Goal: Check status: Check status

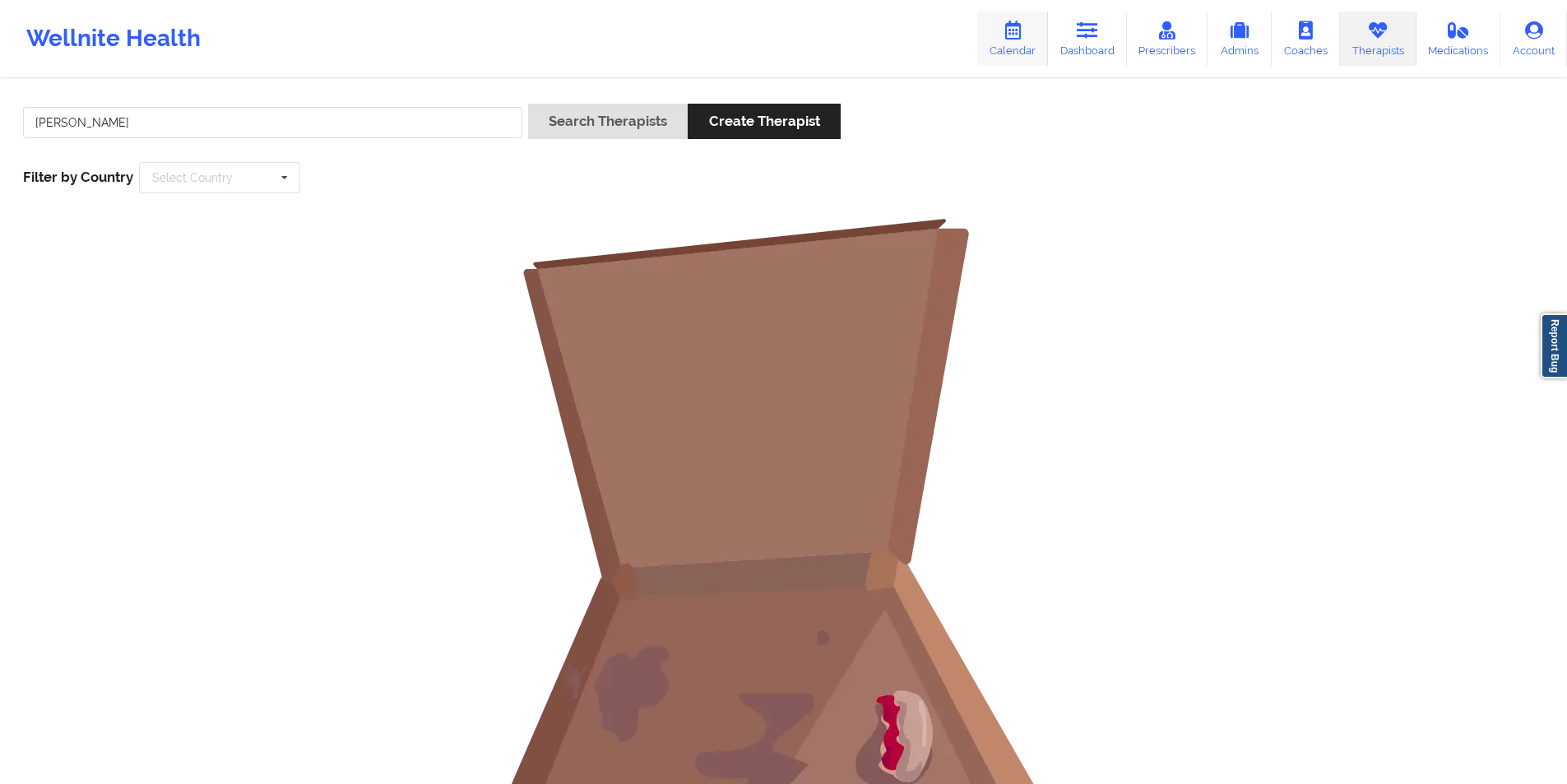
click at [1016, 28] on icon at bounding box center [1013, 31] width 22 height 18
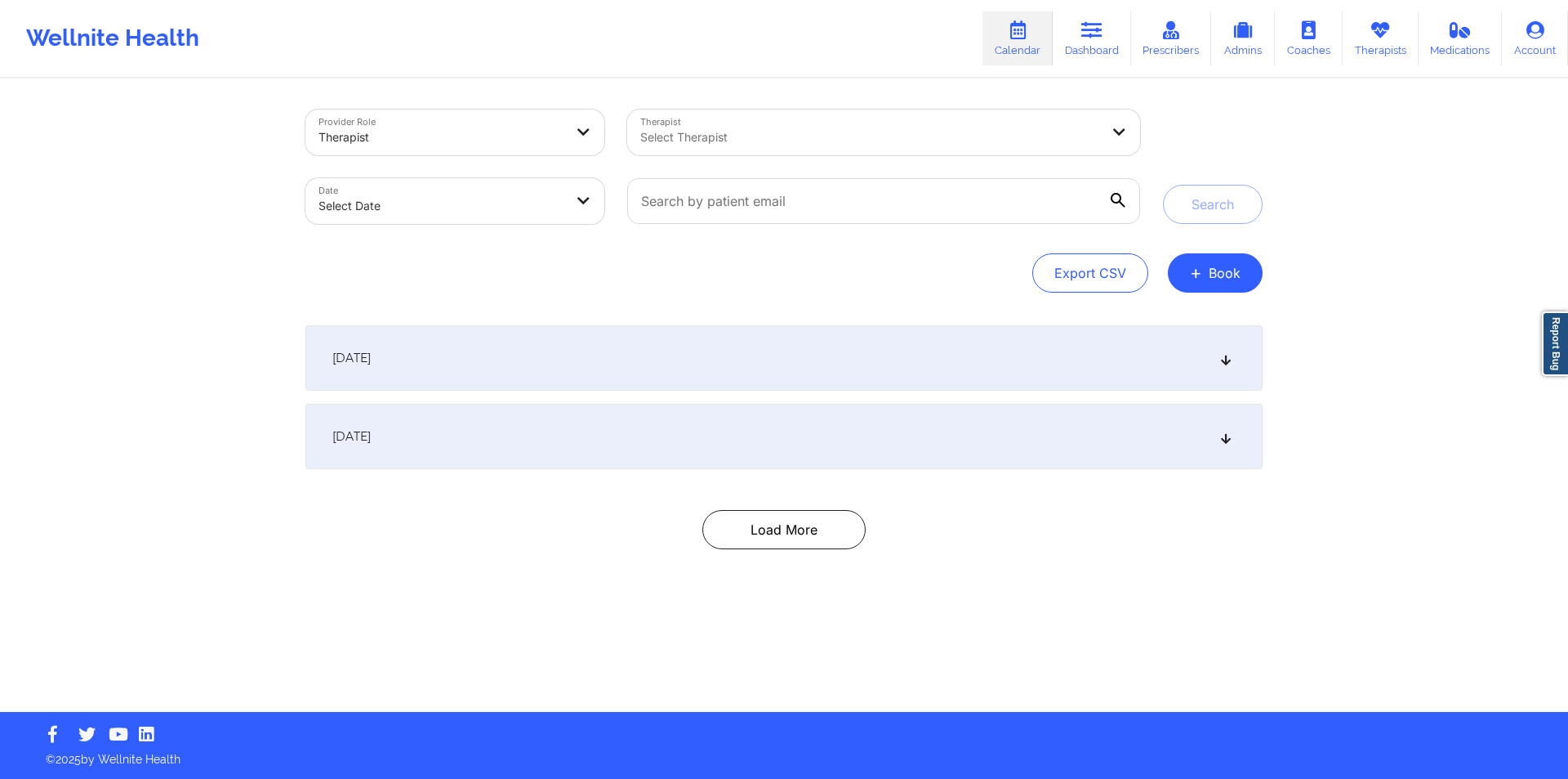
select select "2025-8"
select select "2025-9"
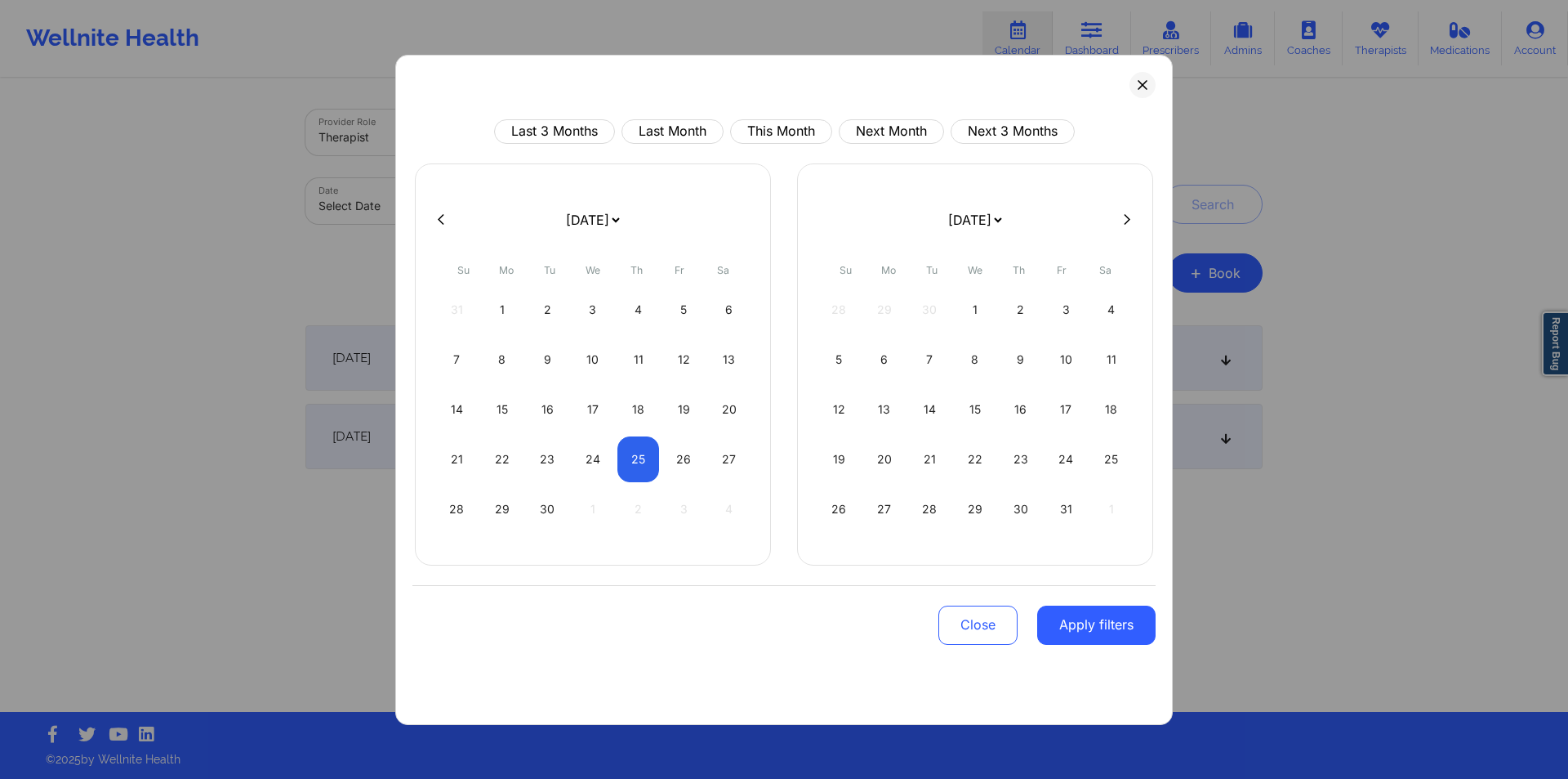
click at [665, 246] on div "[DATE] [DATE] [DATE] [DATE] [DATE] [DATE] [DATE] [DATE] [DATE] [DATE] [DATE] [D…" at bounding box center [593, 364] width 356 height 402
click at [782, 135] on button "This Month" at bounding box center [781, 131] width 102 height 24
select select "2025-8"
select select "2025-9"
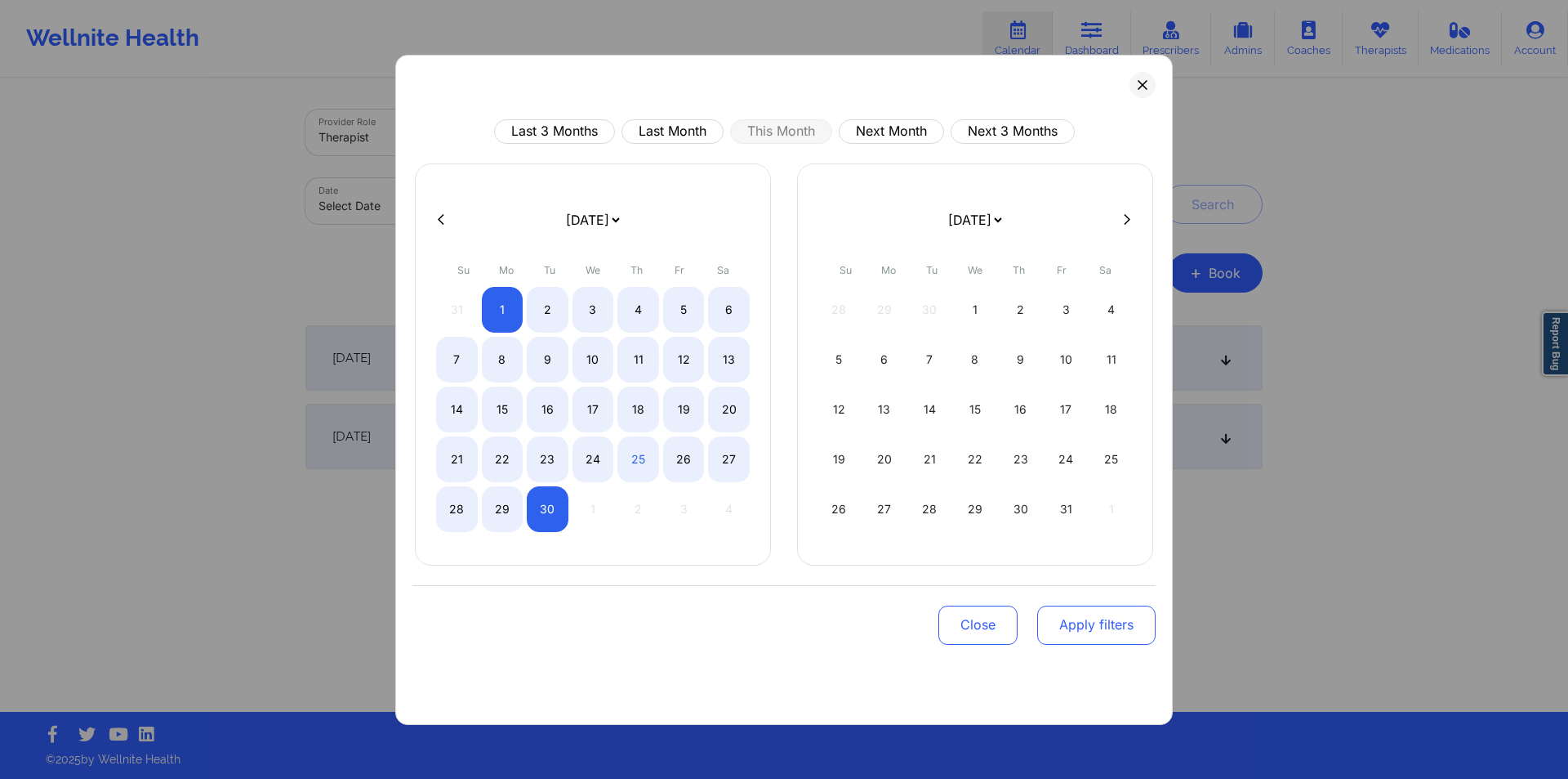
click at [1088, 621] on button "Apply filters" at bounding box center [1097, 625] width 119 height 40
